Goal: Task Accomplishment & Management: Complete application form

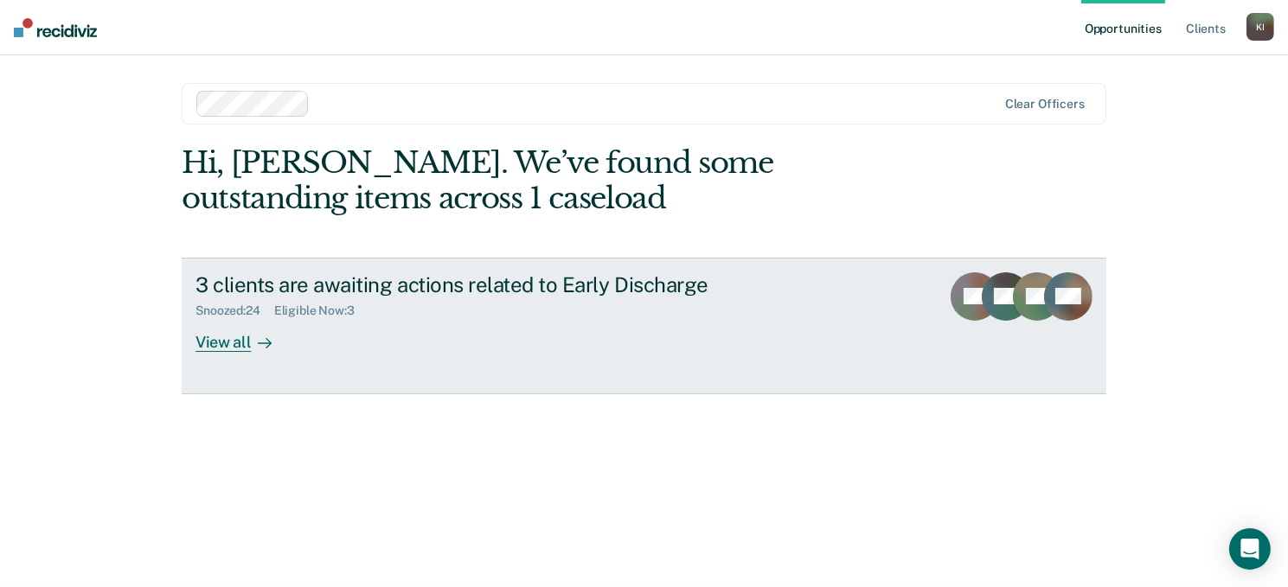
click at [238, 338] on div "View all" at bounding box center [243, 335] width 97 height 34
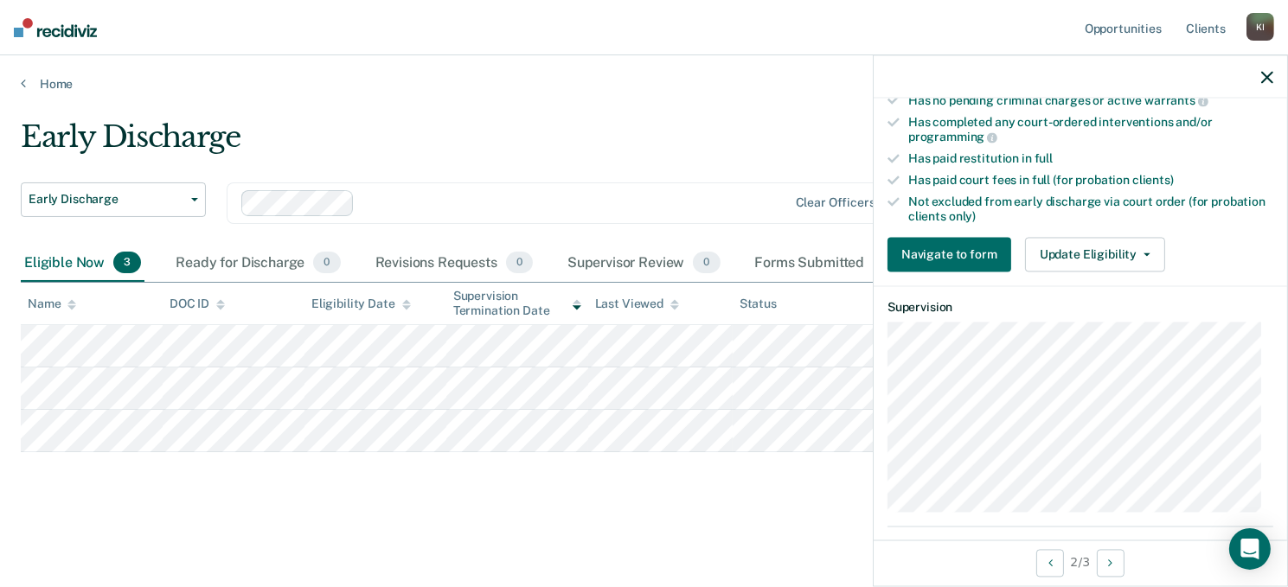
scroll to position [444, 0]
click at [1141, 247] on button "Update Eligibility" at bounding box center [1095, 257] width 140 height 35
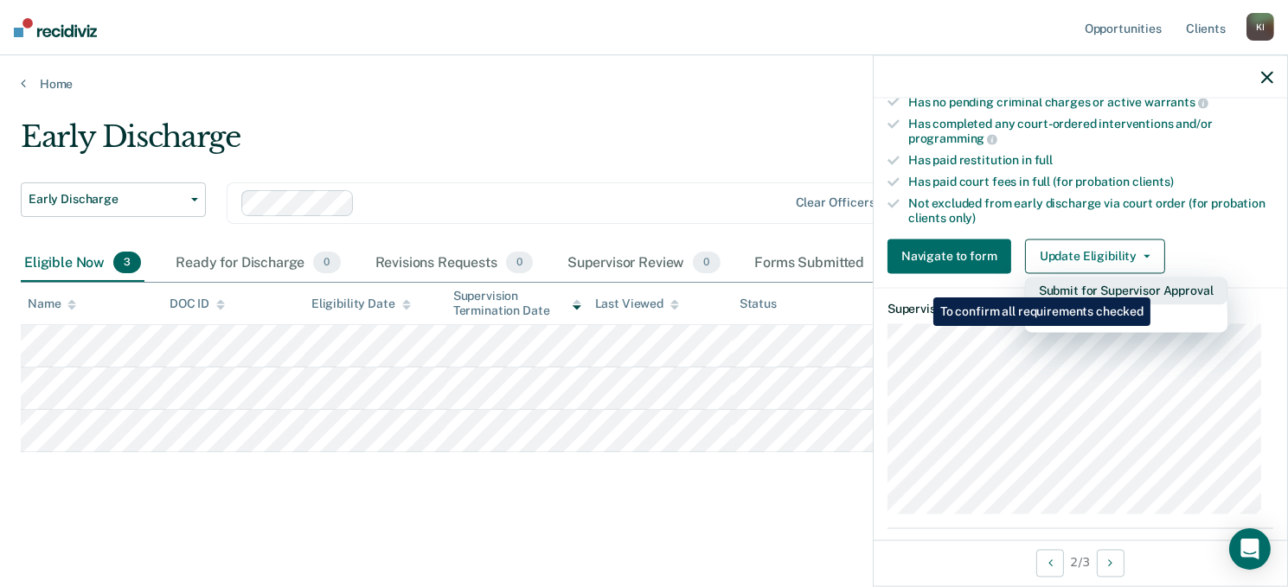
click at [1153, 285] on button "Submit for Supervisor Approval" at bounding box center [1126, 292] width 202 height 28
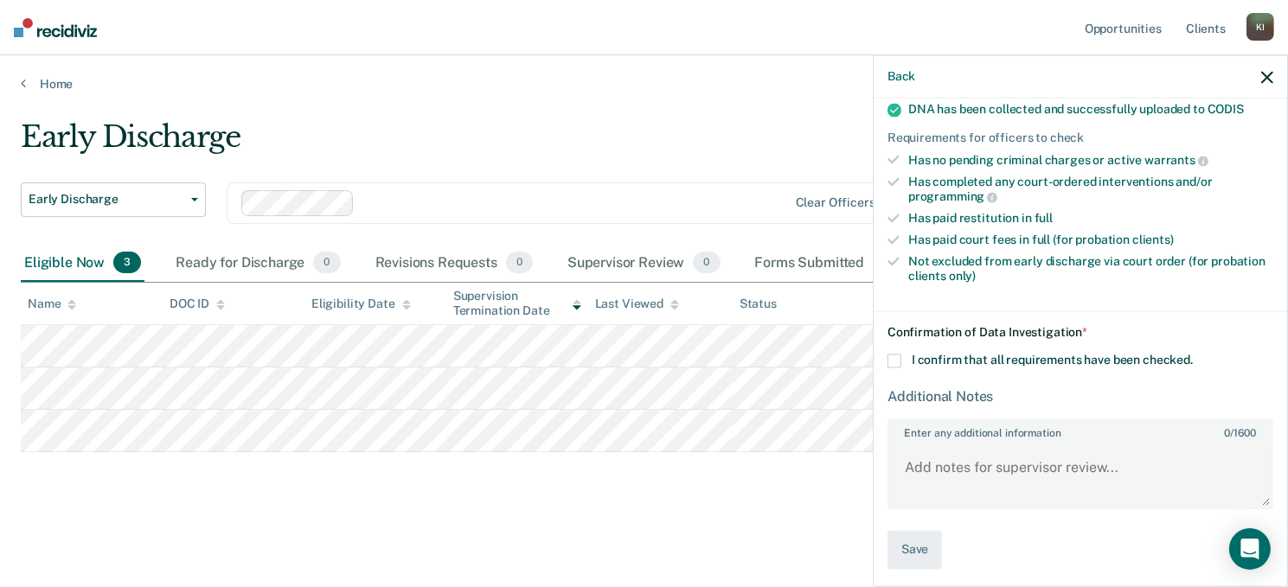
click at [896, 355] on span at bounding box center [894, 362] width 14 height 14
click at [1193, 355] on input "I confirm that all requirements have been checked." at bounding box center [1193, 355] width 0 height 0
click at [923, 458] on textarea "Enter any additional information 0 / 1600" at bounding box center [1080, 476] width 382 height 64
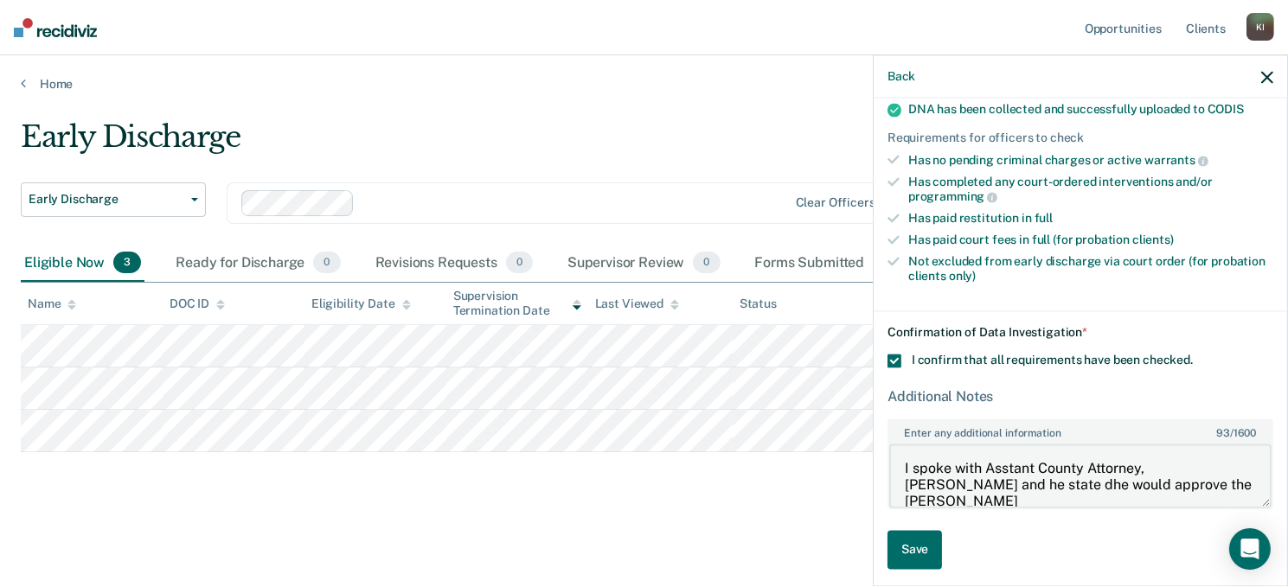
scroll to position [3, 0]
drag, startPoint x: 1003, startPoint y: 462, endPoint x: 1035, endPoint y: 500, distance: 49.2
click at [1035, 500] on textarea "I spoke with Asstant County Attorney, [PERSON_NAME] and he state dhe would appr…" at bounding box center [1080, 476] width 382 height 64
click at [1031, 454] on textarea "I spoke with Asstant County Attorney, [PERSON_NAME] and he state dhe would appr…" at bounding box center [1080, 476] width 382 height 64
click at [1080, 477] on textarea "I spoke with Assistant County Attorney, [PERSON_NAME] and he state dhe would ap…" at bounding box center [1080, 476] width 382 height 64
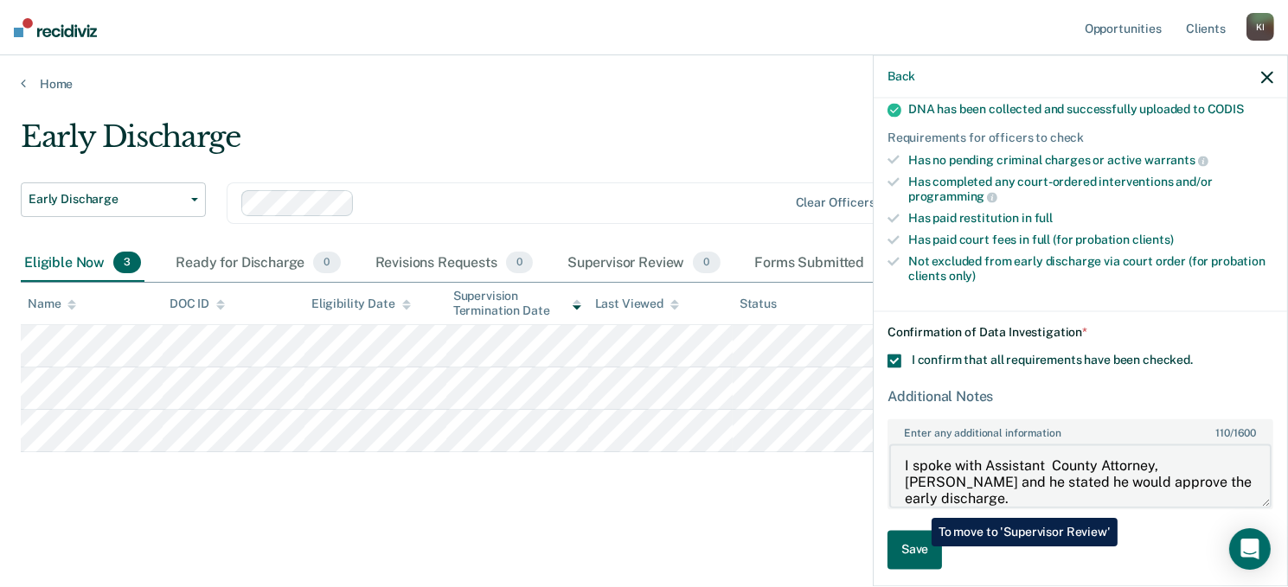
type textarea "I spoke with Assistant County Attorney, [PERSON_NAME] and he stated he would ap…"
click at [919, 546] on button "Save" at bounding box center [914, 550] width 54 height 39
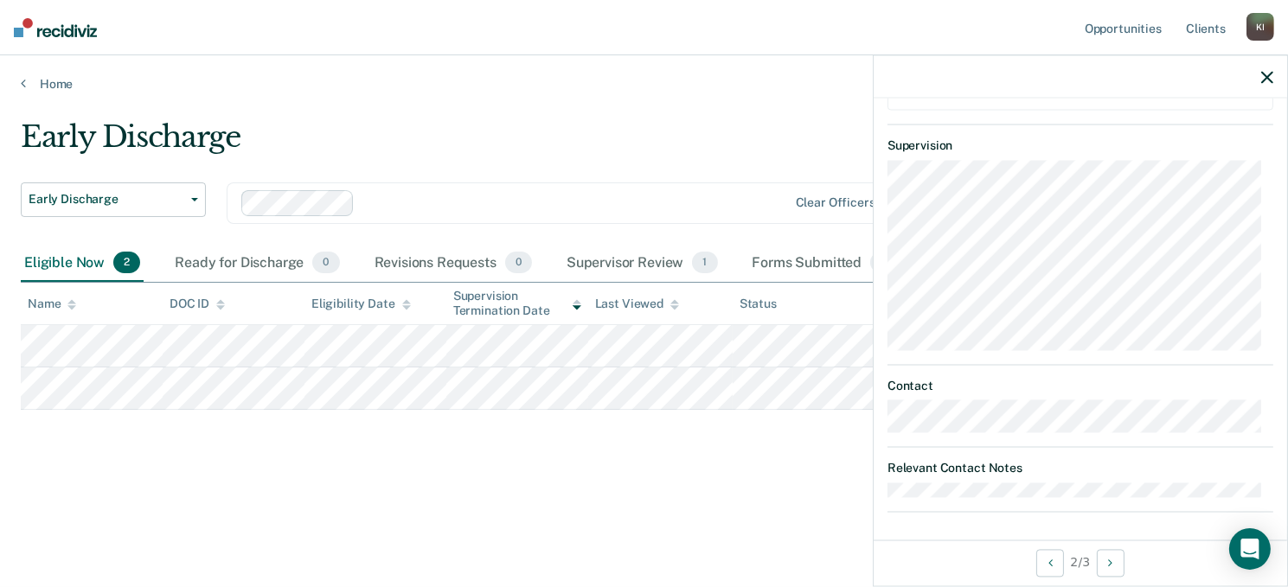
scroll to position [222, 0]
